Goal: Task Accomplishment & Management: Manage account settings

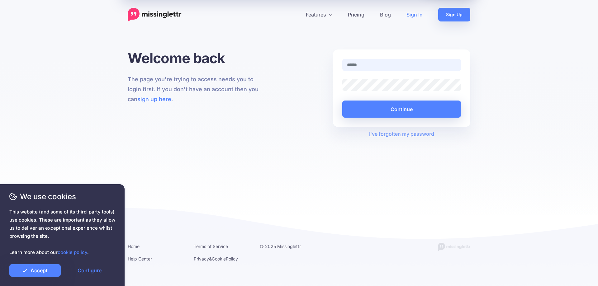
click at [386, 64] on input "text" at bounding box center [401, 65] width 119 height 12
click at [383, 93] on div "Continue" at bounding box center [401, 104] width 119 height 26
click at [411, 14] on link "Sign In" at bounding box center [415, 15] width 32 height 14
click at [363, 68] on input "text" at bounding box center [401, 65] width 119 height 12
